Goal: Check status

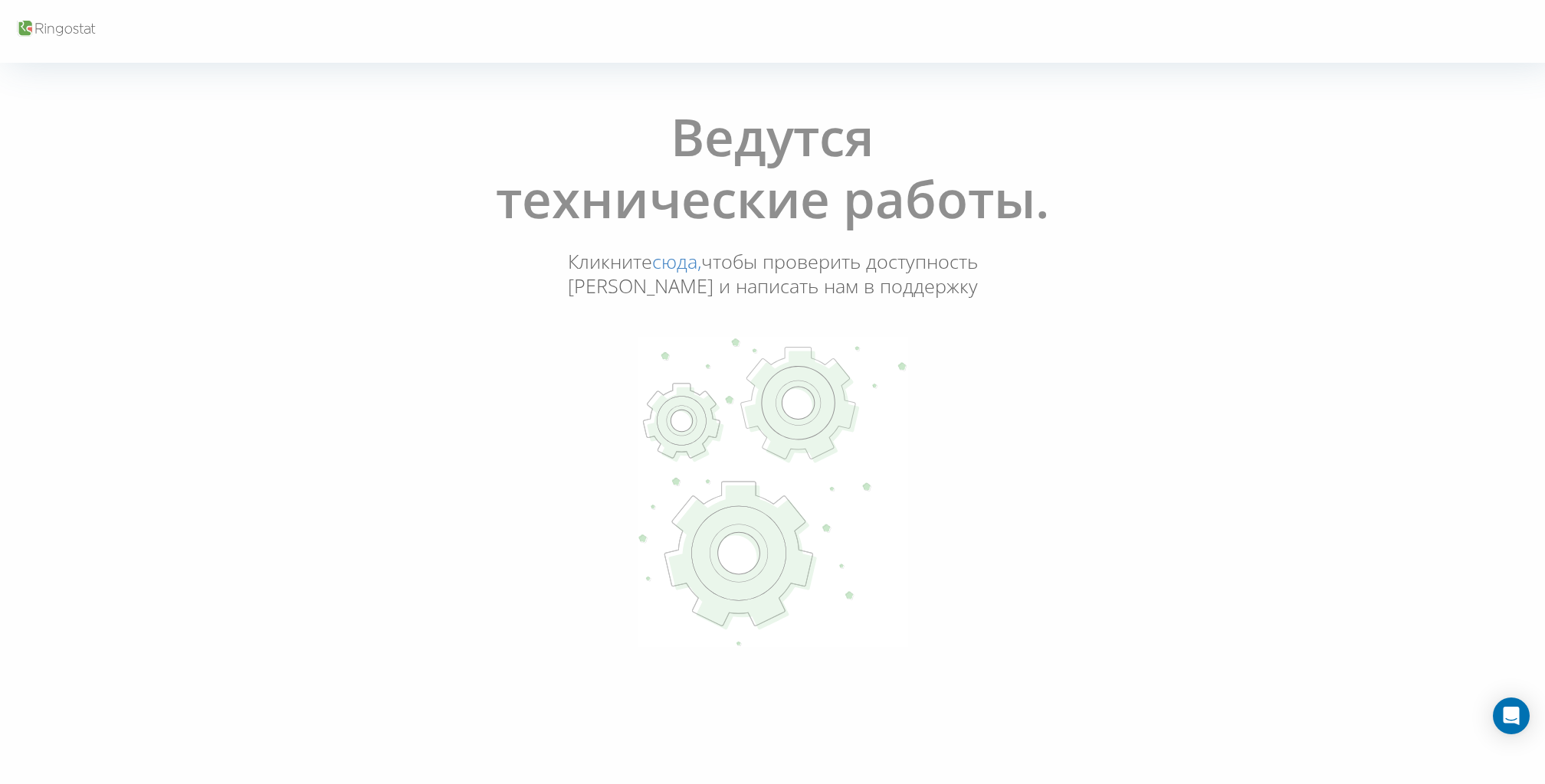
click at [30, 26] on icon at bounding box center [25, 28] width 14 height 16
